Goal: Contribute content

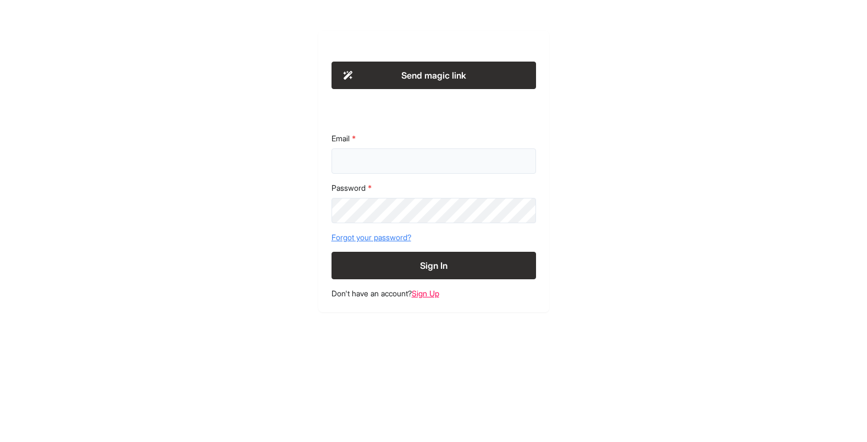
type input "**********"
click at [430, 278] on button "Sign In" at bounding box center [433, 265] width 204 height 27
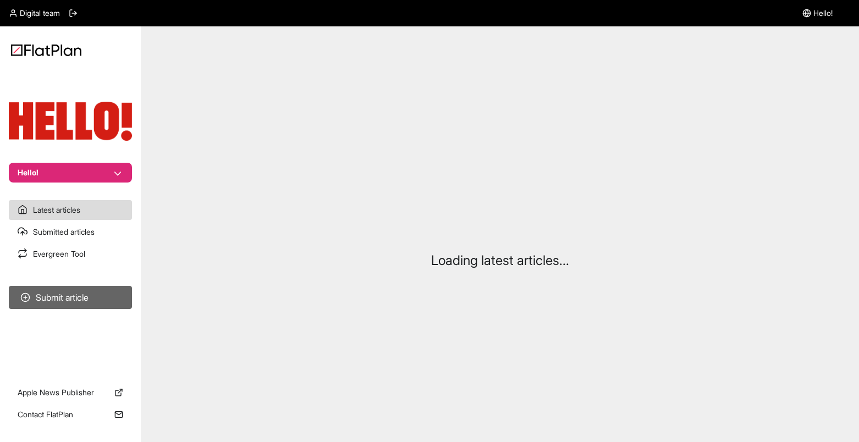
click at [80, 296] on button "Submit article" at bounding box center [70, 297] width 123 height 23
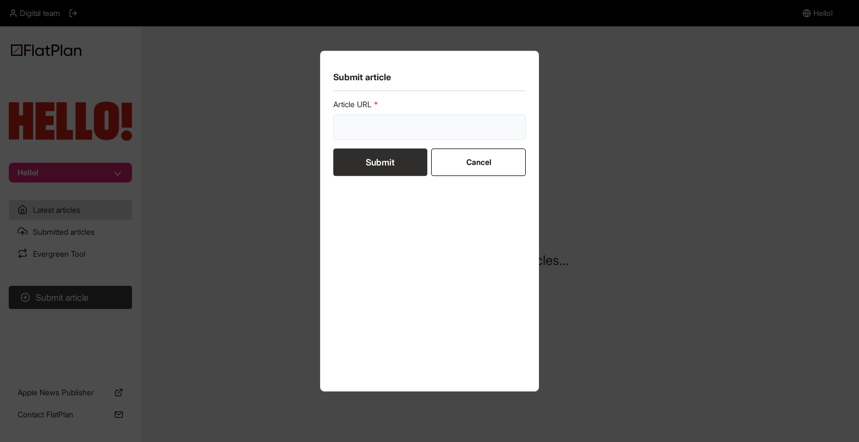
click at [392, 129] on input "url" at bounding box center [429, 126] width 192 height 25
paste input "[URL][DOMAIN_NAME]"
type input "[URL][DOMAIN_NAME]"
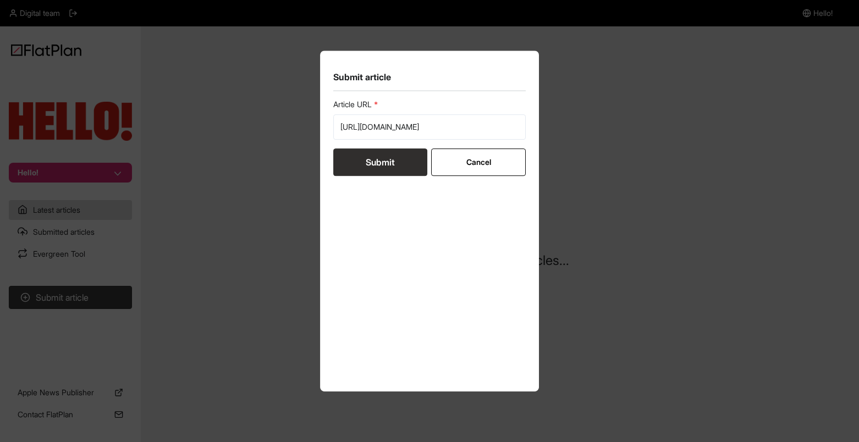
click at [363, 167] on button "Submit" at bounding box center [380, 161] width 94 height 27
